Goal: Find specific page/section: Find specific page/section

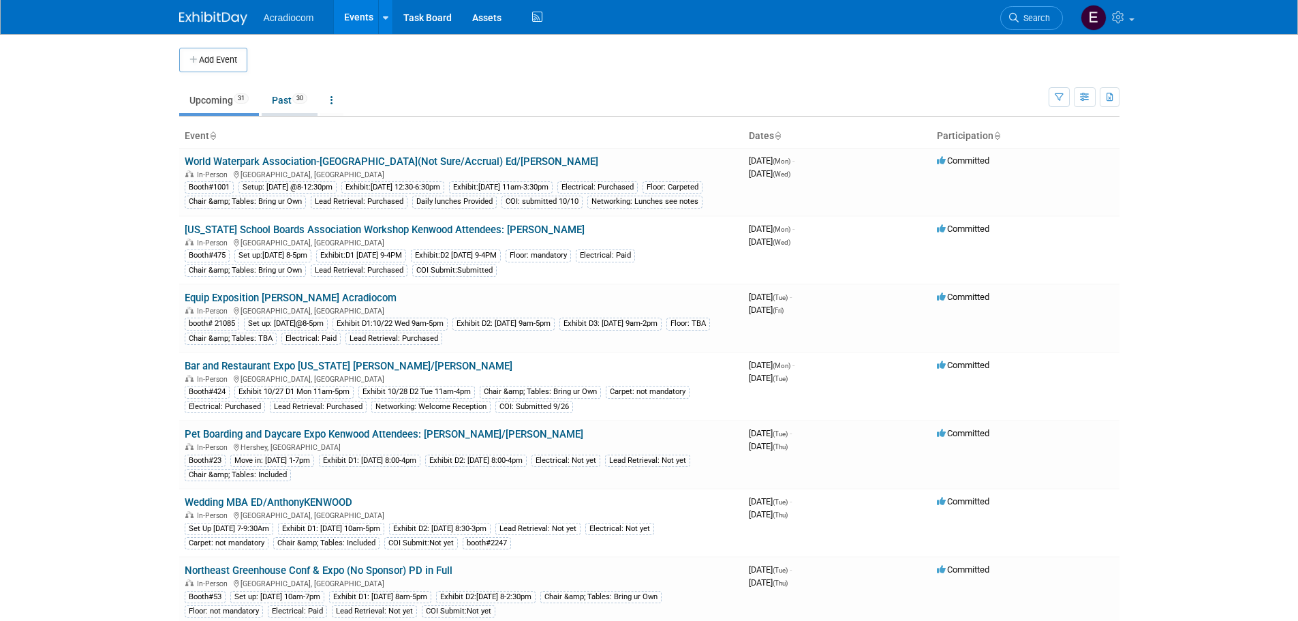
click at [283, 95] on link "Past 30" at bounding box center [290, 100] width 56 height 26
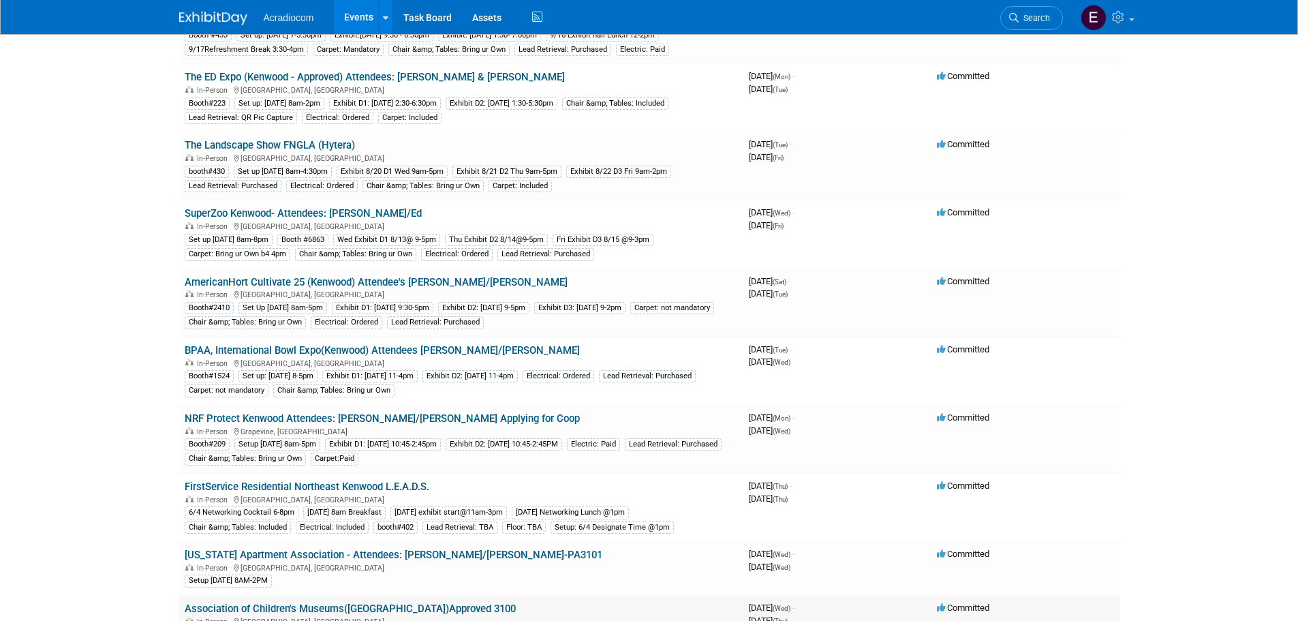
scroll to position [613, 0]
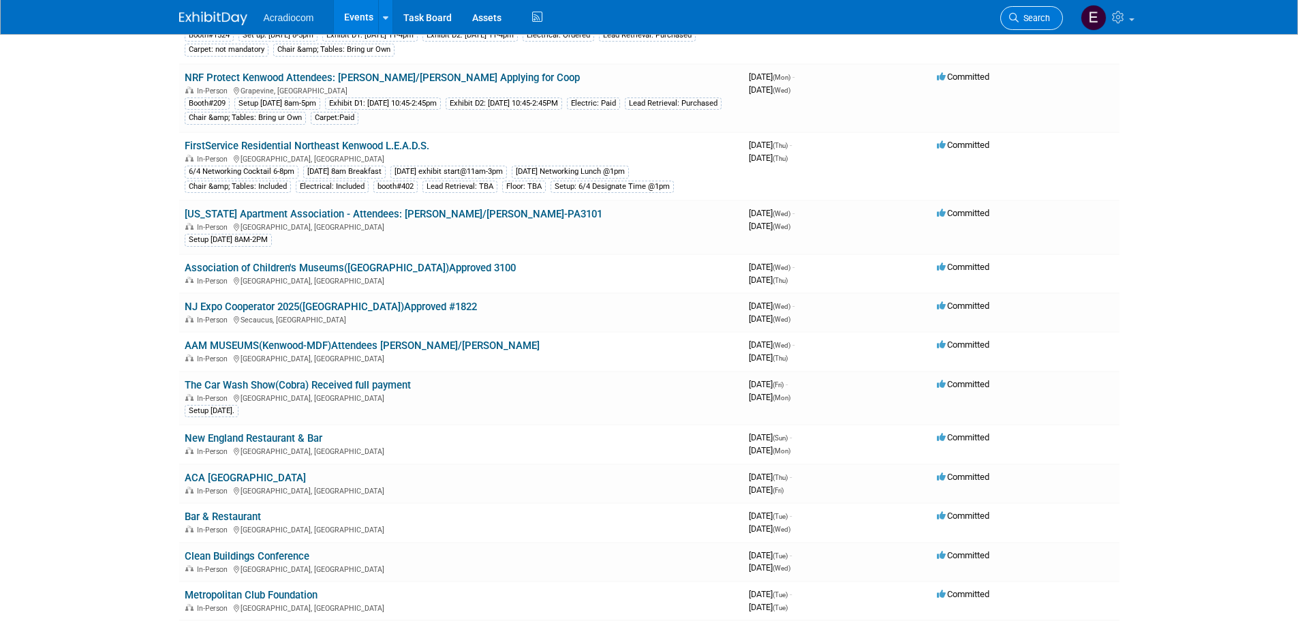
click at [1034, 10] on link "Search" at bounding box center [1031, 18] width 63 height 24
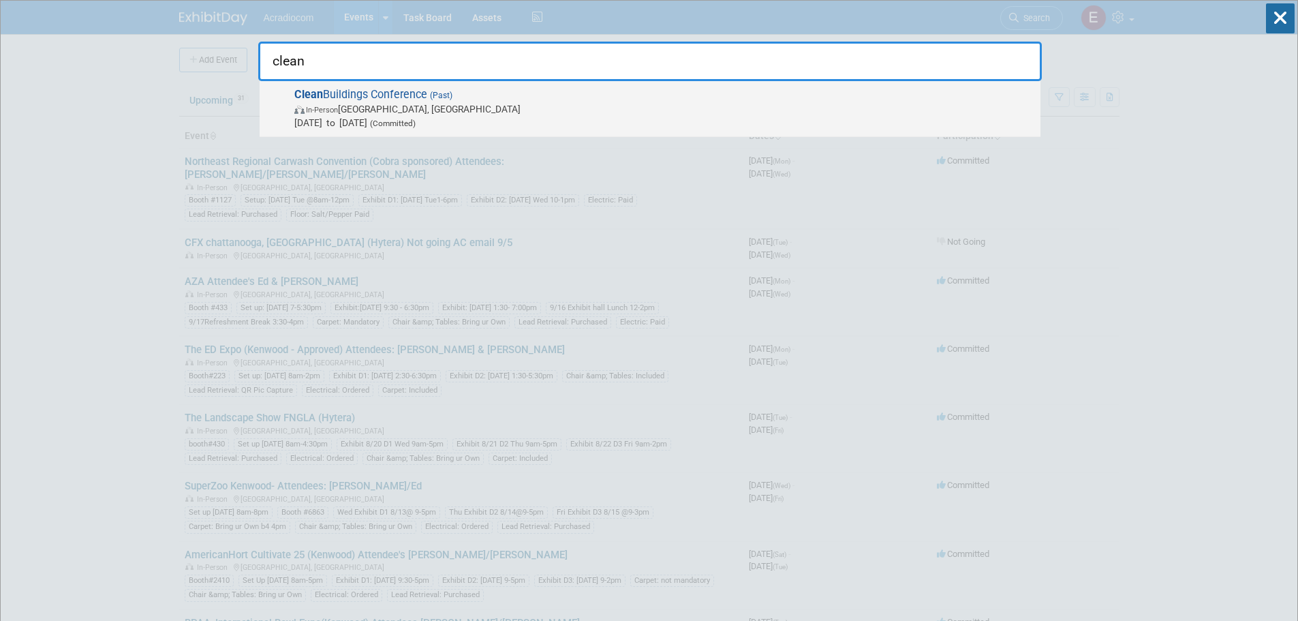
type input "clean"
click at [567, 110] on span "In-Person [GEOGRAPHIC_DATA], [GEOGRAPHIC_DATA]" at bounding box center [663, 109] width 739 height 14
